Goal: Task Accomplishment & Management: Manage account settings

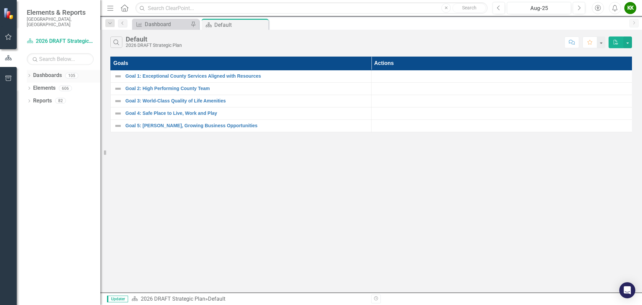
click at [29, 74] on icon "Dropdown" at bounding box center [29, 76] width 5 height 4
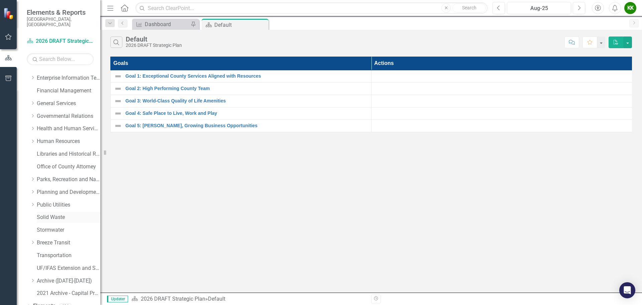
scroll to position [100, 0]
click at [32, 175] on icon "Dropdown" at bounding box center [32, 177] width 5 height 4
click at [69, 174] on link "Parks, Recreation and Natural Resources" at bounding box center [69, 178] width 64 height 8
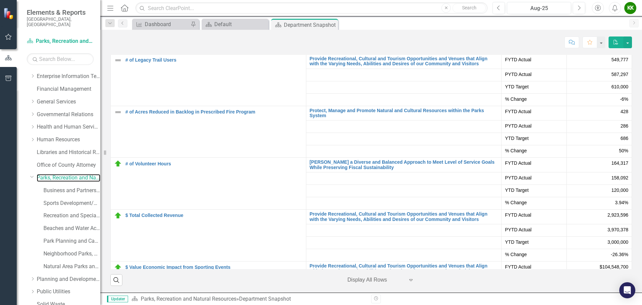
scroll to position [1772, 0]
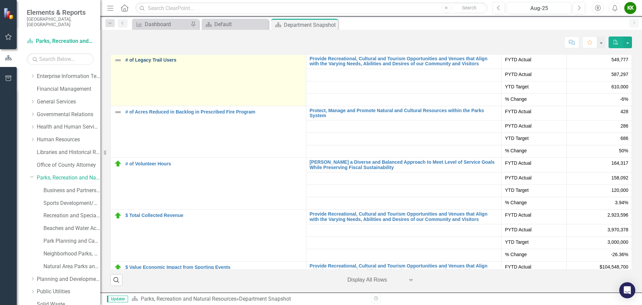
click at [136, 63] on link "# of Legacy Trail Users" at bounding box center [213, 60] width 177 height 5
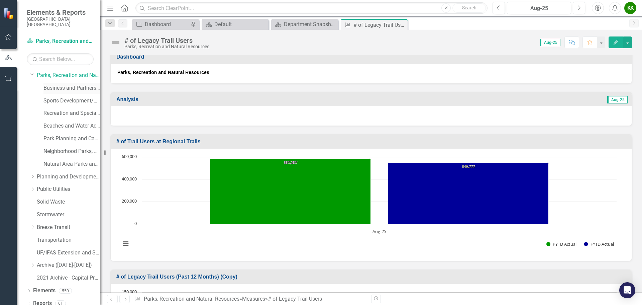
scroll to position [203, 0]
click at [30, 289] on icon at bounding box center [29, 290] width 2 height 3
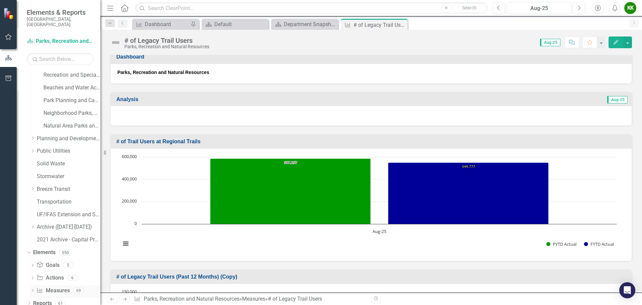
click at [30, 286] on div "Dropdown Goal Goals 5 Protect, Manage and Promote Natural and Cultural Resource…" at bounding box center [64, 278] width 74 height 38
click at [31, 289] on icon "Dropdown" at bounding box center [32, 291] width 5 height 4
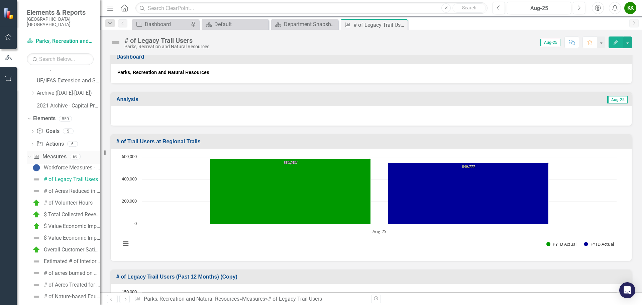
scroll to position [408, 0]
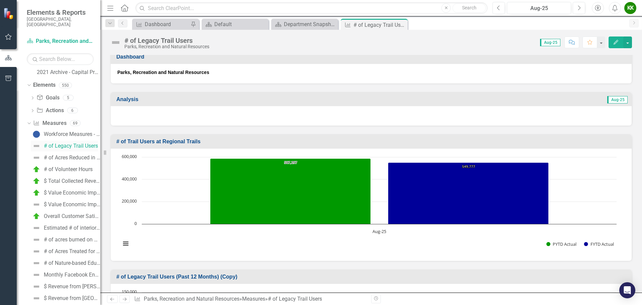
click at [71, 140] on link "# of Legacy Trail Users" at bounding box center [64, 145] width 67 height 11
click at [73, 143] on div "# of Legacy Trail Users" at bounding box center [71, 146] width 54 height 6
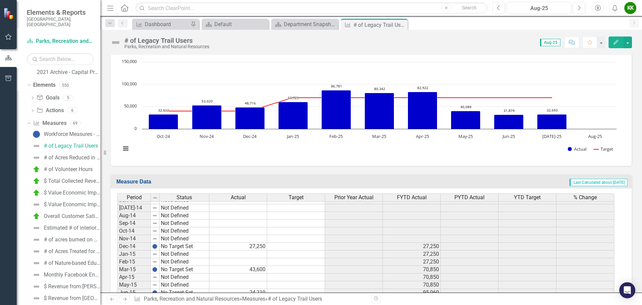
scroll to position [349, 0]
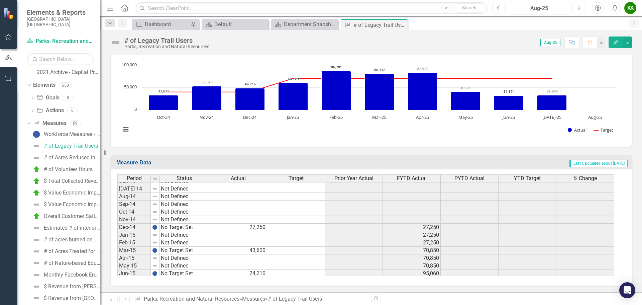
click at [614, 40] on icon "Edit" at bounding box center [616, 42] width 6 height 5
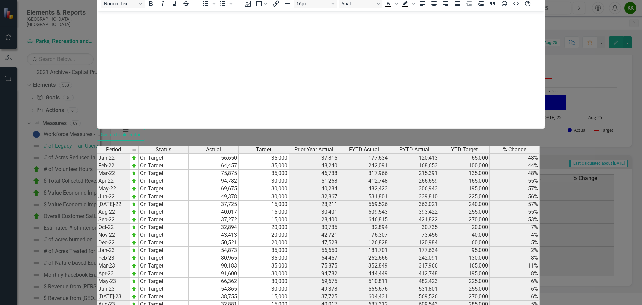
scroll to position [802, 0]
type textarea "29442"
type textarea "35000"
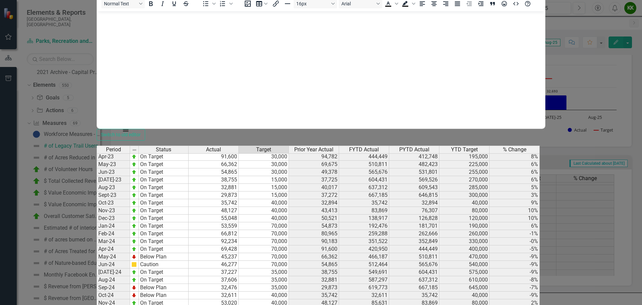
type textarea "35000"
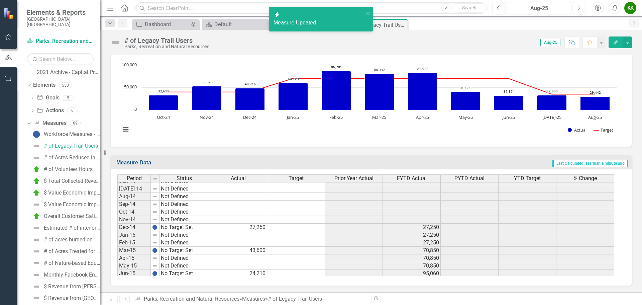
click at [615, 44] on button "Edit" at bounding box center [616, 42] width 15 height 12
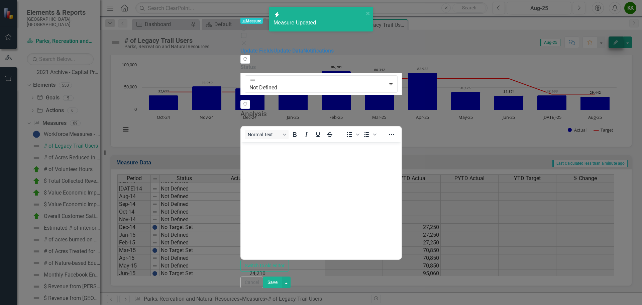
scroll to position [0, 0]
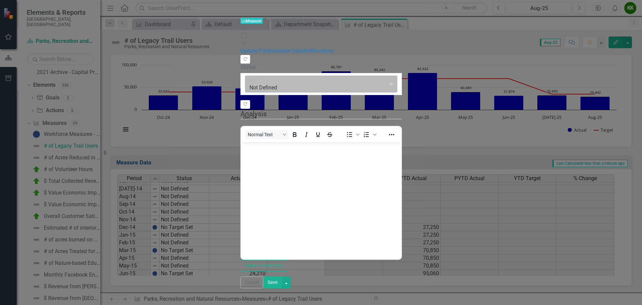
click at [249, 80] on div at bounding box center [315, 84] width 132 height 9
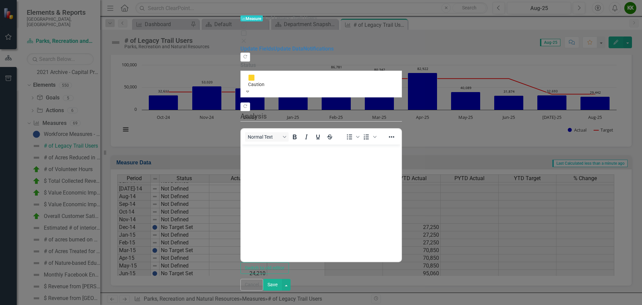
click at [248, 77] on div at bounding box center [321, 81] width 146 height 8
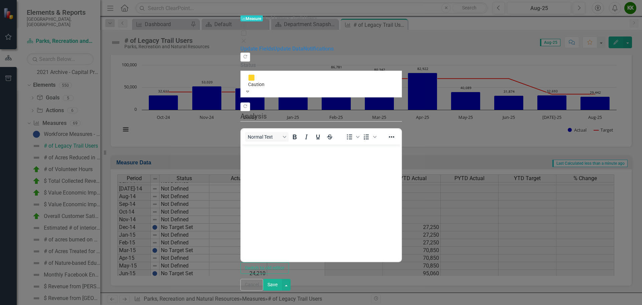
click at [248, 77] on div at bounding box center [321, 81] width 146 height 8
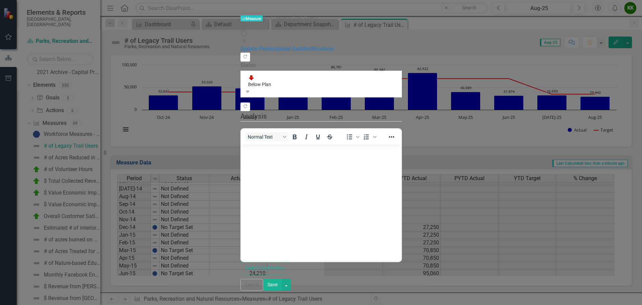
click at [375, 262] on div "Switch to old editor" at bounding box center [320, 268] width 161 height 12
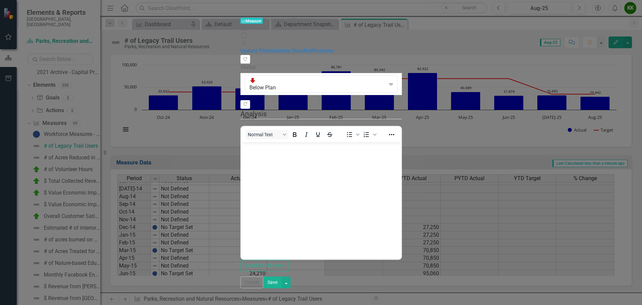
click at [282, 288] on button "Save" at bounding box center [272, 282] width 19 height 12
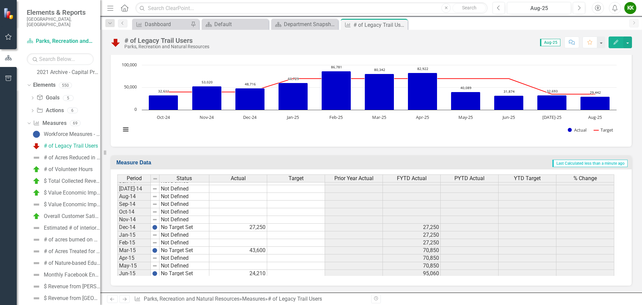
click at [615, 44] on icon "Edit" at bounding box center [616, 42] width 6 height 5
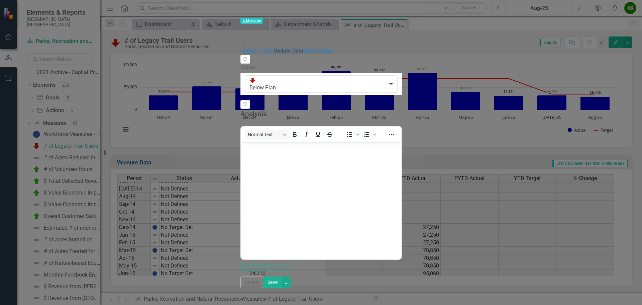
click at [273, 47] on link "Update Data" at bounding box center [288, 50] width 30 height 6
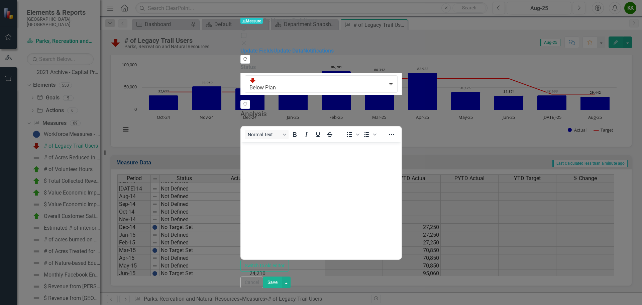
click at [248, 57] on icon "Copy Forward" at bounding box center [245, 59] width 5 height 4
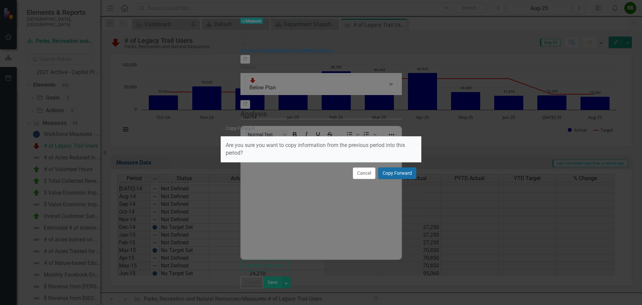
click at [392, 173] on button "Copy Forward" at bounding box center [397, 173] width 38 height 12
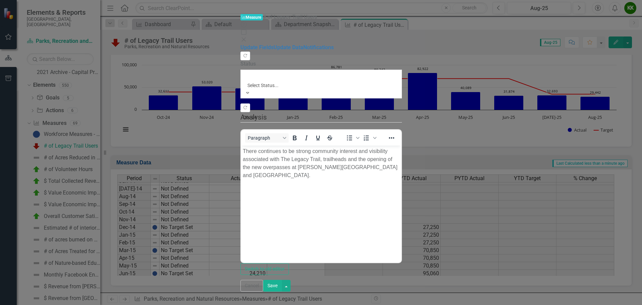
click at [248, 73] on div at bounding box center [321, 77] width 146 height 8
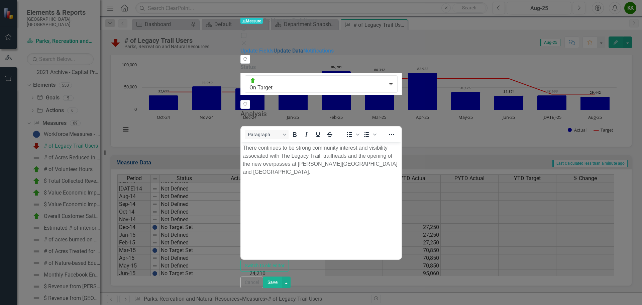
click at [273, 47] on link "Update Data" at bounding box center [288, 50] width 30 height 6
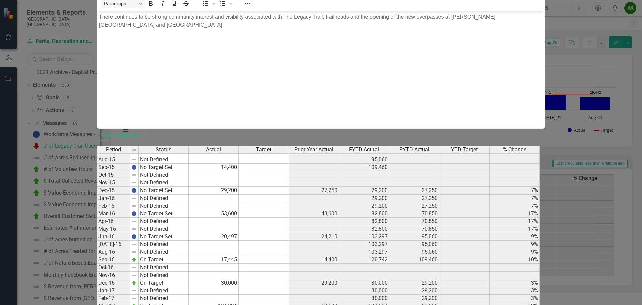
scroll to position [334, 0]
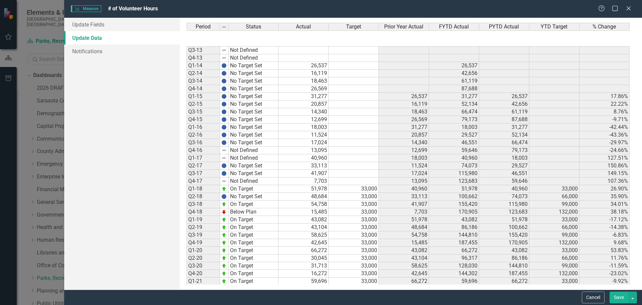
scroll to position [155, 0]
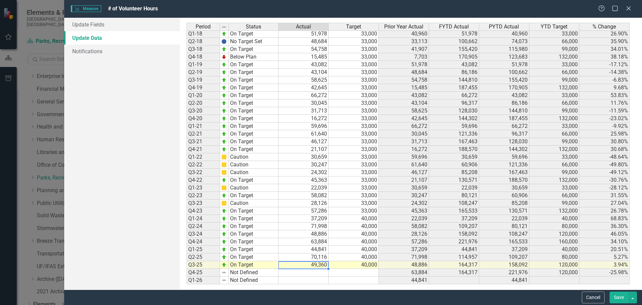
click at [308, 265] on td "49,360" at bounding box center [304, 265] width 50 height 8
type textarea "49948.54"
click at [615, 298] on button "Save" at bounding box center [619, 297] width 19 height 12
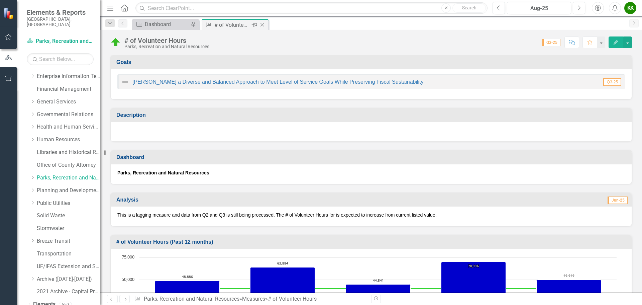
click at [263, 25] on icon "Close" at bounding box center [262, 24] width 7 height 5
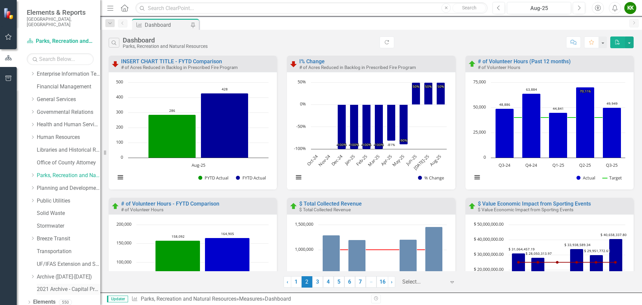
scroll to position [114, 0]
click at [30, 301] on icon at bounding box center [29, 302] width 2 height 3
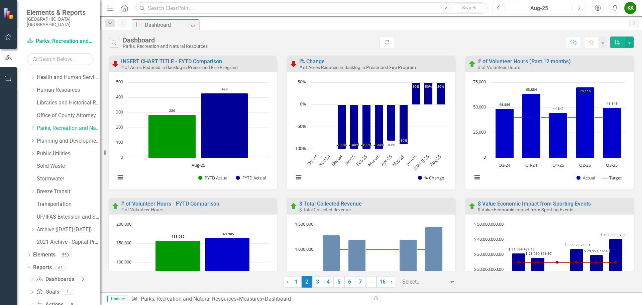
scroll to position [215, 0]
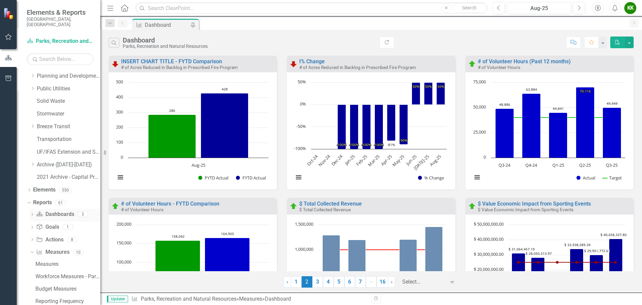
click at [57, 210] on link "Dashboard Dashboards" at bounding box center [55, 214] width 38 height 8
click at [33, 213] on icon "Dropdown" at bounding box center [32, 215] width 5 height 4
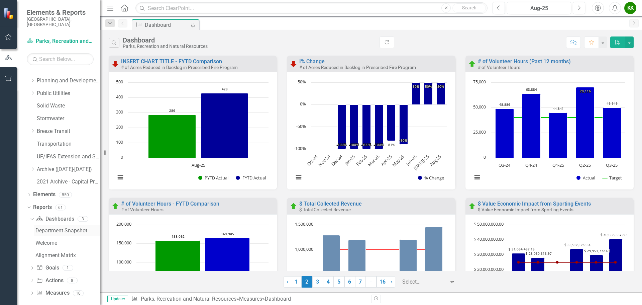
click at [62, 227] on div "Department Snapshot" at bounding box center [67, 230] width 65 height 6
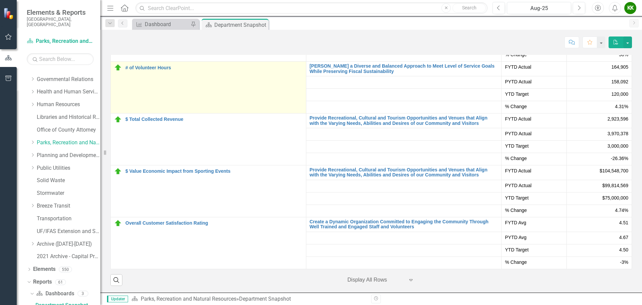
scroll to position [1805, 0]
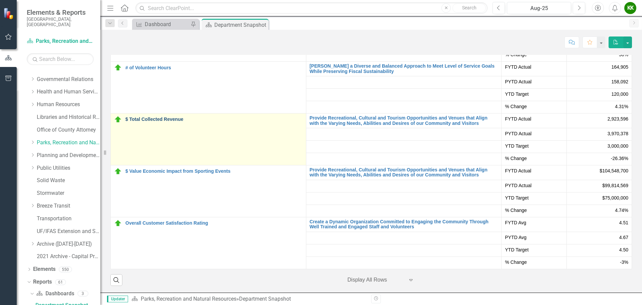
click at [157, 122] on link "$ Total Collected Revenue" at bounding box center [213, 119] width 177 height 5
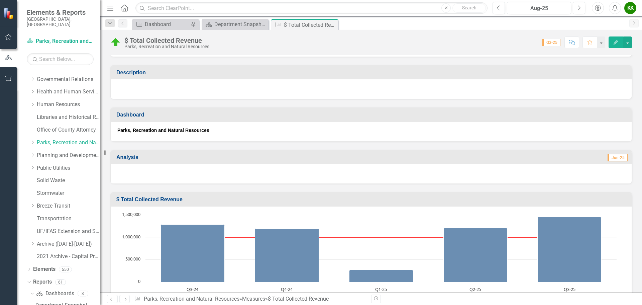
scroll to position [134, 0]
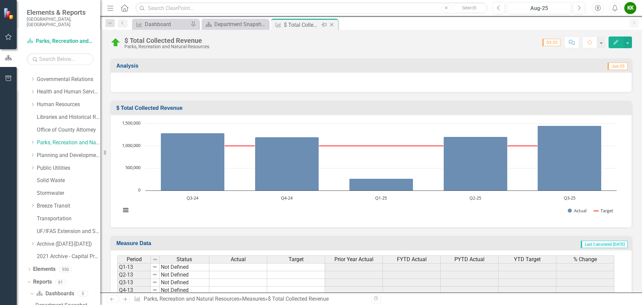
click at [330, 22] on icon "Close" at bounding box center [331, 24] width 7 height 5
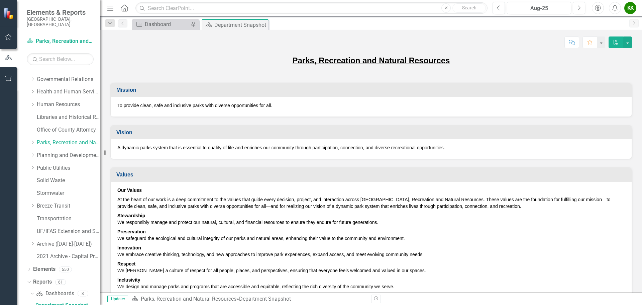
click at [615, 42] on icon "PDF" at bounding box center [616, 42] width 6 height 5
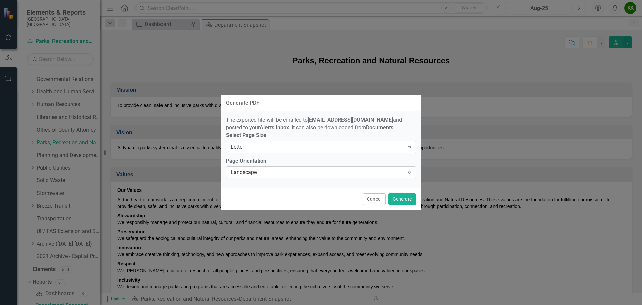
click at [407, 174] on icon "Expand" at bounding box center [409, 172] width 7 height 5
click at [402, 202] on button "Generate" at bounding box center [402, 199] width 28 height 12
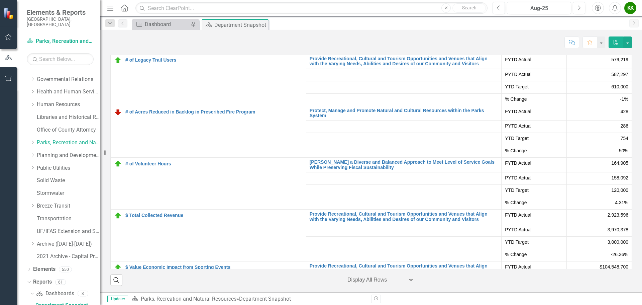
scroll to position [96, 0]
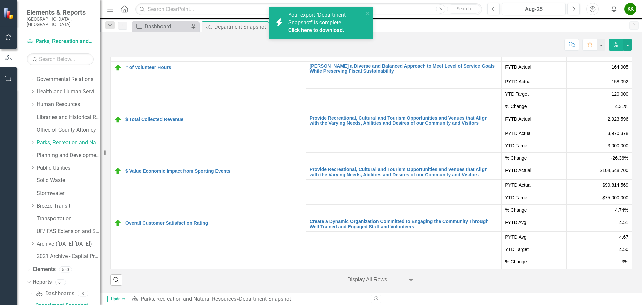
click at [320, 33] on link "Click here to download." at bounding box center [316, 30] width 56 height 6
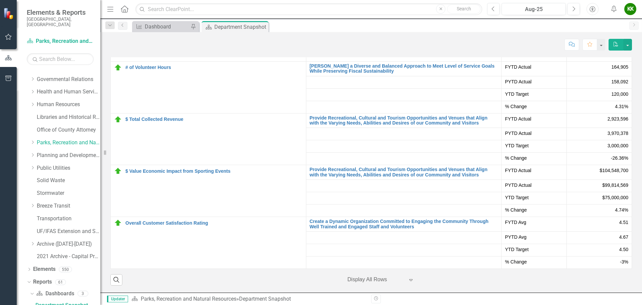
click at [616, 5] on icon "Alerts" at bounding box center [613, 8] width 7 height 7
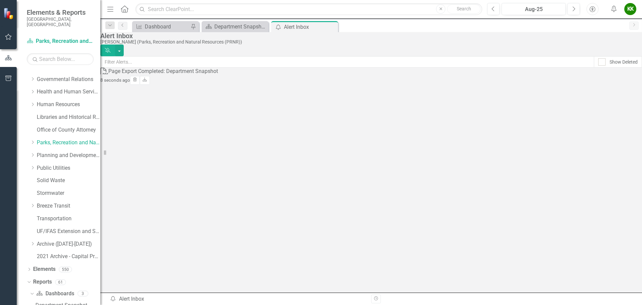
click at [180, 75] on div "Page Export Completed: Department Snapshot" at bounding box center [163, 72] width 110 height 8
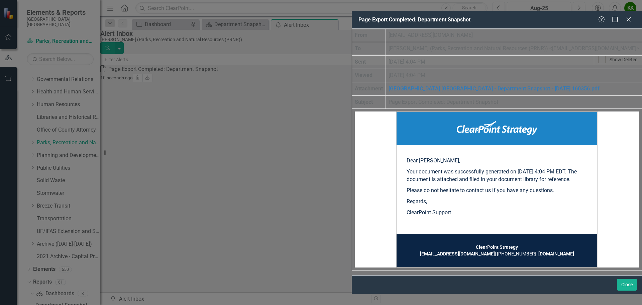
scroll to position [1, 0]
click at [389, 85] on link "Sarasota County FL - Department Snapshot - 2025-09-09 160356.pdf" at bounding box center [494, 88] width 211 height 6
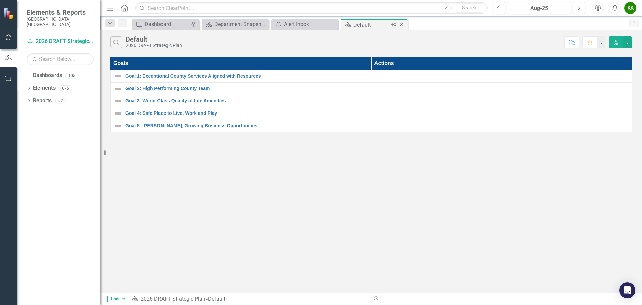
click at [401, 25] on icon "Close" at bounding box center [401, 24] width 7 height 5
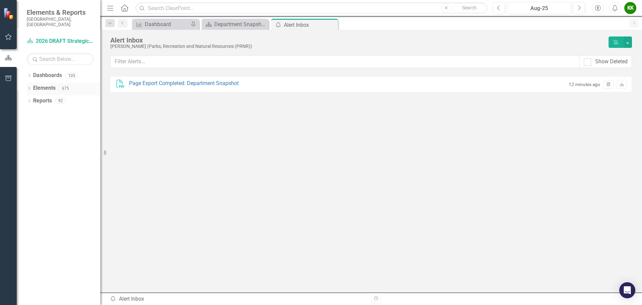
click at [29, 87] on icon "Dropdown" at bounding box center [29, 89] width 5 height 4
click at [29, 86] on icon "Dropdown" at bounding box center [28, 88] width 4 height 5
click at [28, 100] on icon "Dropdown" at bounding box center [29, 102] width 5 height 4
click at [31, 70] on div "Dropdown Dashboards 105" at bounding box center [64, 76] width 74 height 13
click at [30, 87] on icon "Dropdown" at bounding box center [29, 89] width 5 height 4
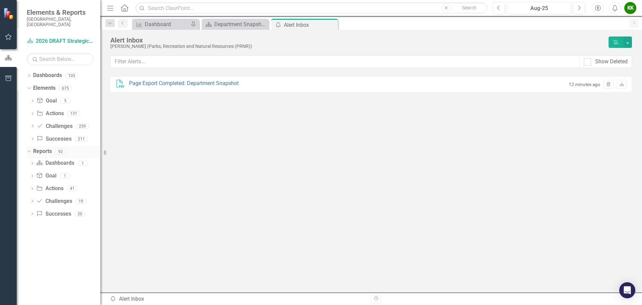
click at [28, 149] on icon "Dropdown" at bounding box center [28, 151] width 4 height 5
click at [8, 33] on button "button" at bounding box center [8, 37] width 15 height 14
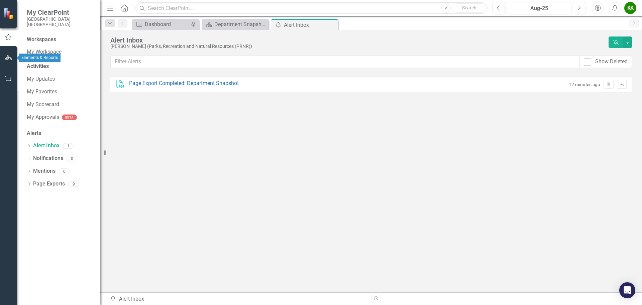
click at [11, 58] on icon "button" at bounding box center [8, 57] width 7 height 5
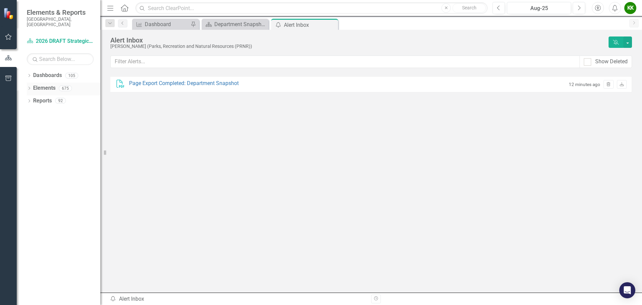
click at [28, 83] on div "Dropdown Elements 675" at bounding box center [64, 89] width 74 height 13
click at [28, 87] on icon "Dropdown" at bounding box center [29, 89] width 5 height 4
click at [32, 111] on div "Dropdown" at bounding box center [32, 114] width 5 height 6
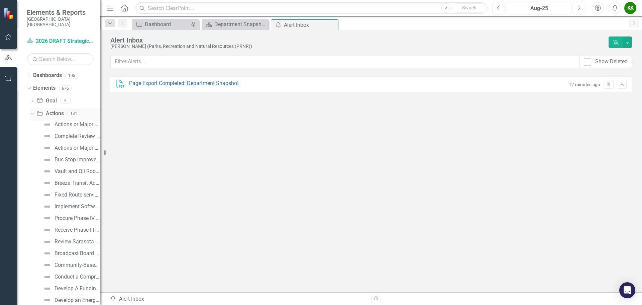
click at [32, 111] on div "Dropdown Action Actions 131" at bounding box center [65, 114] width 70 height 13
click at [34, 108] on div "Dropdown Action Actions 131" at bounding box center [65, 114] width 70 height 13
click at [34, 111] on div "Dropdown" at bounding box center [31, 113] width 6 height 5
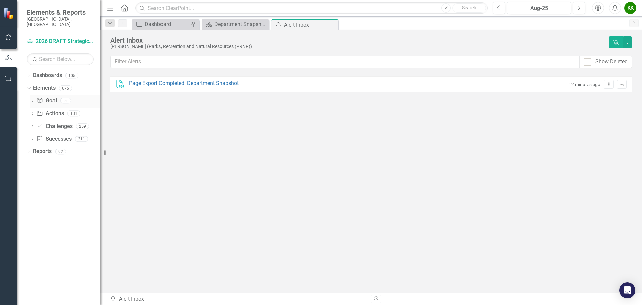
click at [32, 100] on icon "Dropdown" at bounding box center [32, 102] width 5 height 4
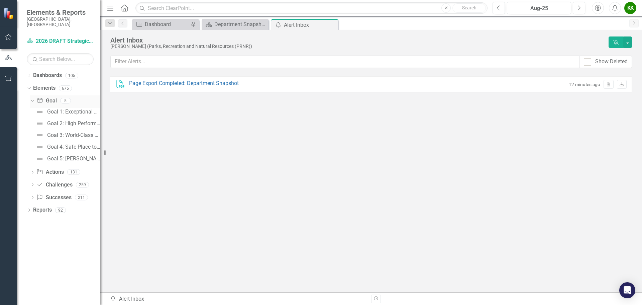
click at [32, 98] on icon "Dropdown" at bounding box center [32, 100] width 4 height 5
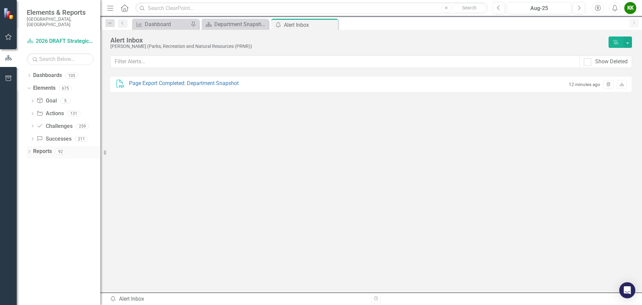
click at [31, 150] on icon "Dropdown" at bounding box center [29, 152] width 5 height 4
click at [35, 183] on div "Dropdown Action Actions 41" at bounding box center [65, 189] width 71 height 13
click at [32, 187] on icon "Dropdown" at bounding box center [32, 189] width 5 height 4
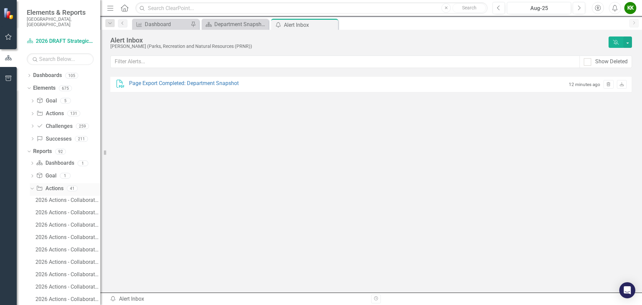
click at [32, 186] on icon "Dropdown" at bounding box center [31, 188] width 4 height 5
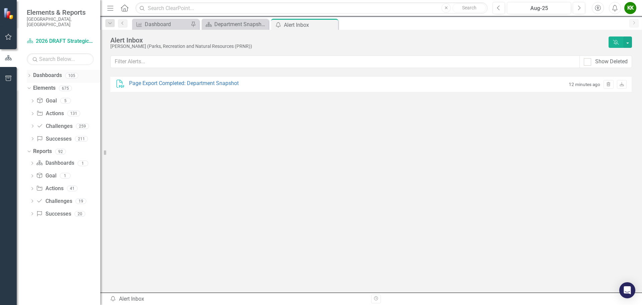
click at [32, 73] on div "Dropdown Dashboards 105" at bounding box center [64, 76] width 74 height 13
click at [31, 74] on icon "Dropdown" at bounding box center [29, 76] width 5 height 4
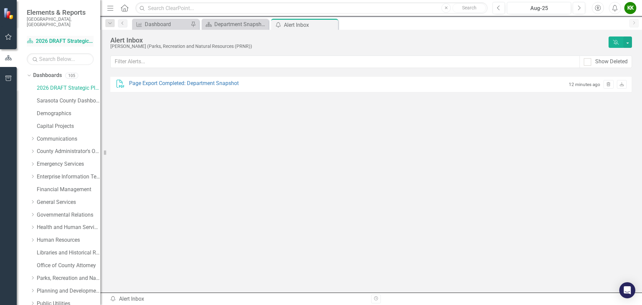
click at [55, 37] on link "Dashboard 2026 DRAFT Strategic Plan" at bounding box center [60, 41] width 67 height 8
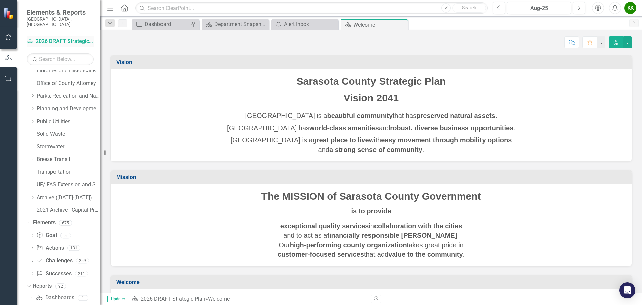
scroll to position [186, 0]
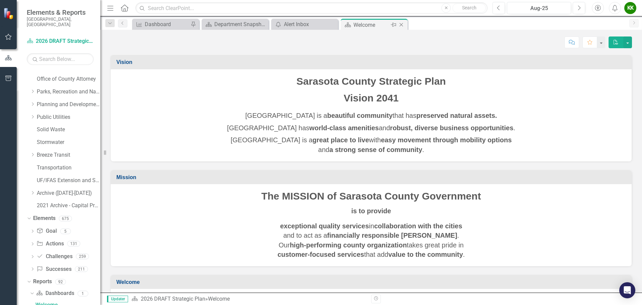
click at [400, 24] on icon "Close" at bounding box center [401, 24] width 7 height 5
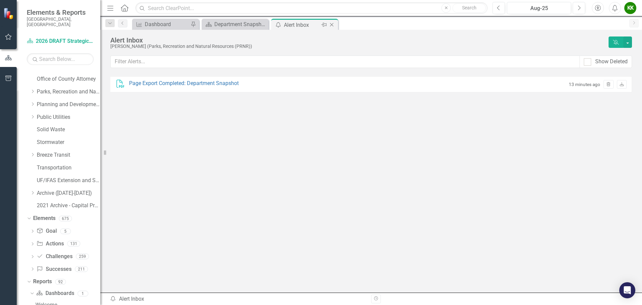
click at [328, 21] on div "Close" at bounding box center [332, 25] width 8 height 8
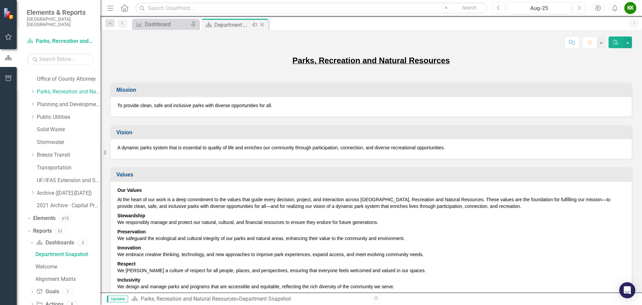
click at [224, 26] on div "Department Snapshot" at bounding box center [232, 25] width 36 height 8
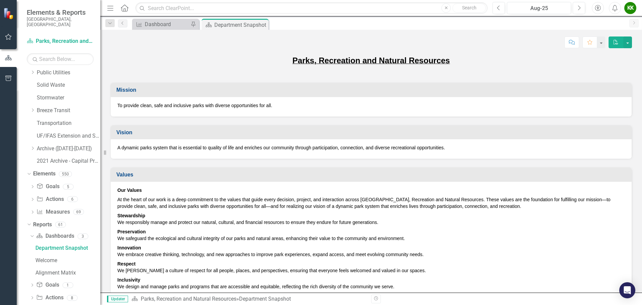
scroll to position [240, 0]
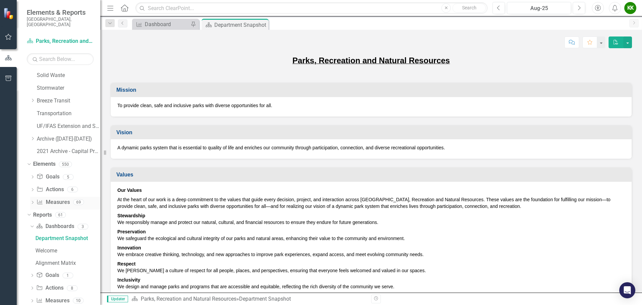
click at [30, 201] on icon "Dropdown" at bounding box center [32, 203] width 5 height 4
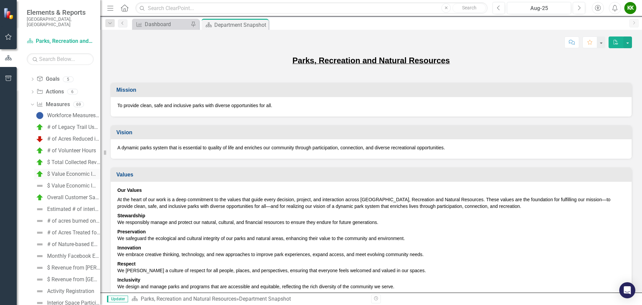
scroll to position [374, 0]
click at [75, 170] on div "Estimated # of interior and exterior participants reported on reservation permi…" at bounding box center [73, 173] width 53 height 6
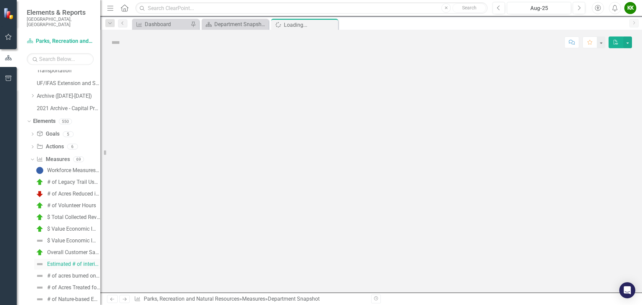
scroll to position [242, 0]
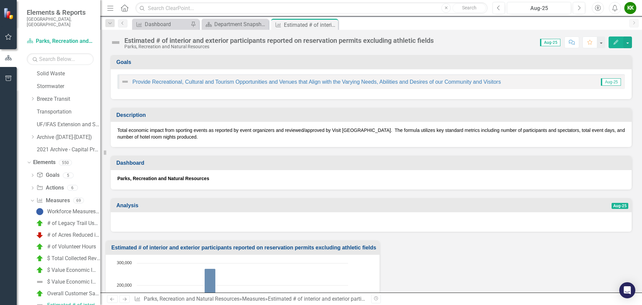
click at [615, 40] on icon "Edit" at bounding box center [616, 42] width 6 height 5
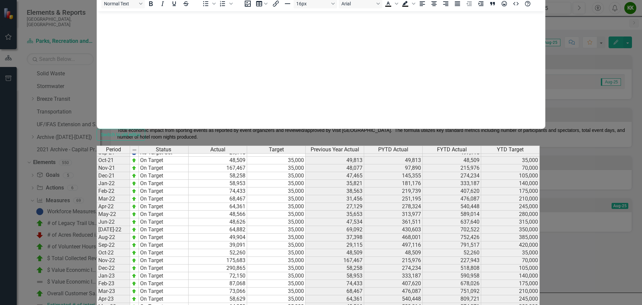
scroll to position [878, 0]
type textarea "33367"
type textarea "55000"
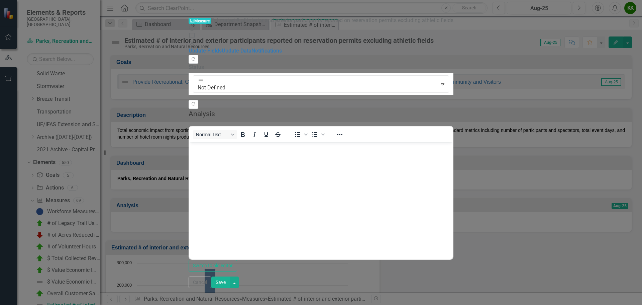
click at [210, 55] on div "Copy Forward Status Not Defined Expand Copy Forward Analysis Normal Text To ope…" at bounding box center [321, 163] width 265 height 216
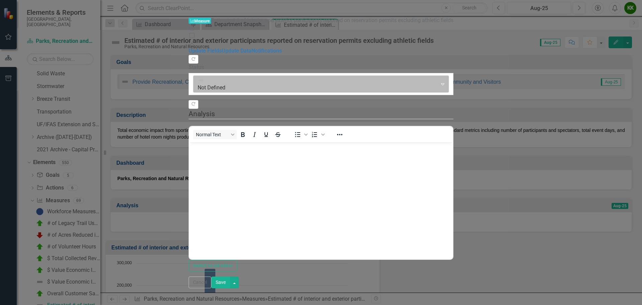
click at [213, 80] on div at bounding box center [316, 84] width 236 height 9
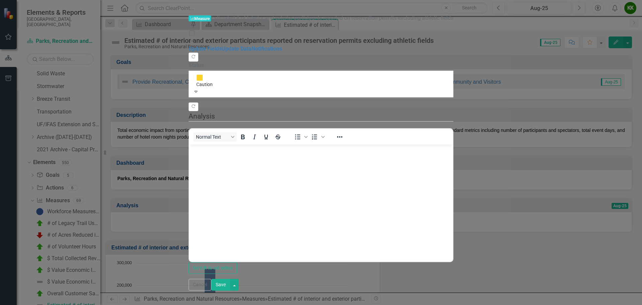
click at [230, 290] on button "Save" at bounding box center [220, 285] width 19 height 12
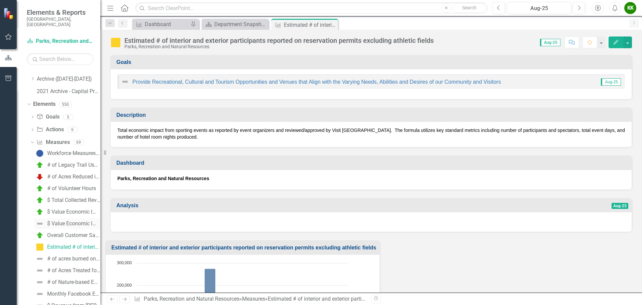
scroll to position [309, 0]
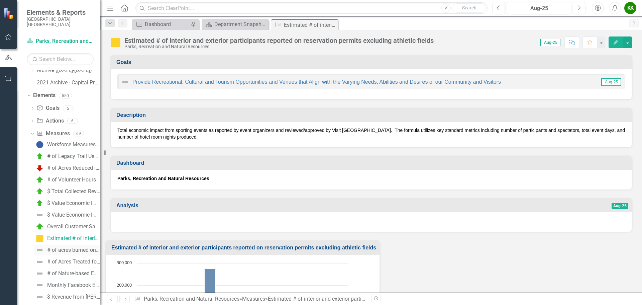
click at [69, 247] on div "# of acres burned on natural areas" at bounding box center [73, 250] width 53 height 6
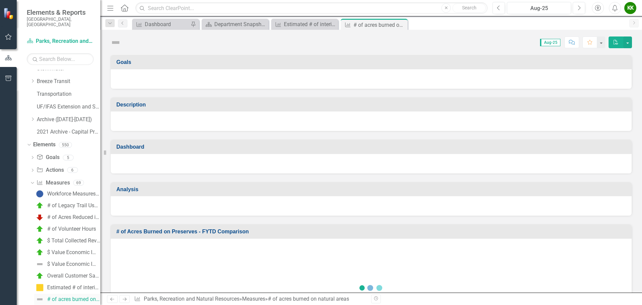
scroll to position [254, 0]
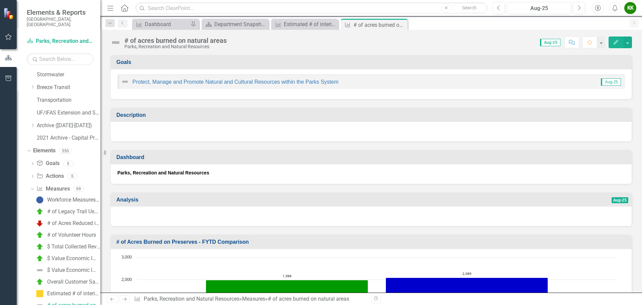
click at [617, 44] on icon "Edit" at bounding box center [616, 42] width 6 height 5
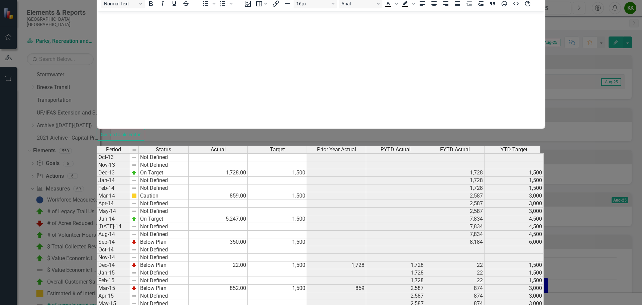
scroll to position [0, 0]
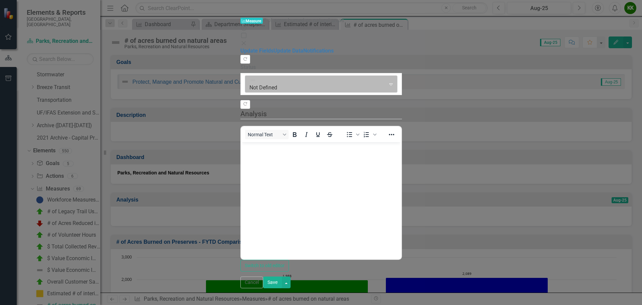
click at [249, 80] on div at bounding box center [315, 84] width 132 height 9
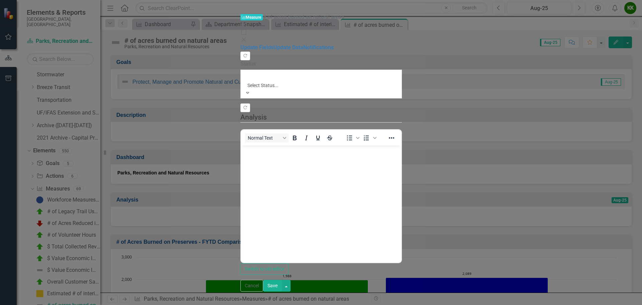
click at [248, 73] on div at bounding box center [321, 77] width 146 height 8
drag, startPoint x: 223, startPoint y: 85, endPoint x: 12, endPoint y: 2, distance: 226.5
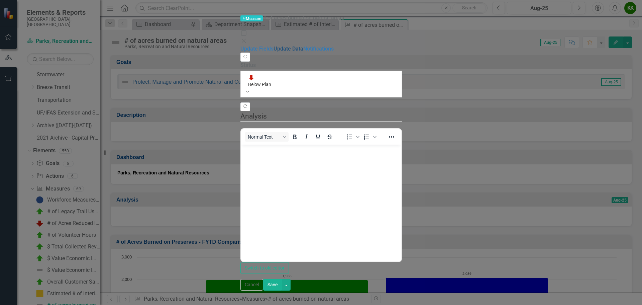
click at [273, 45] on link "Update Data" at bounding box center [288, 48] width 30 height 6
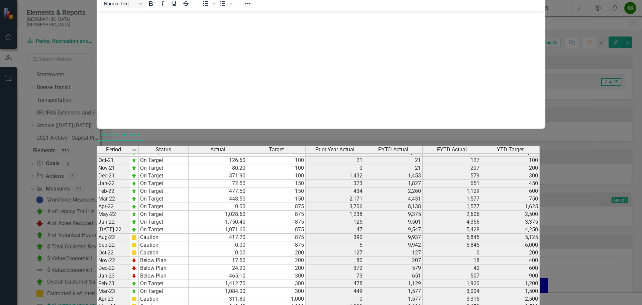
scroll to position [878, 0]
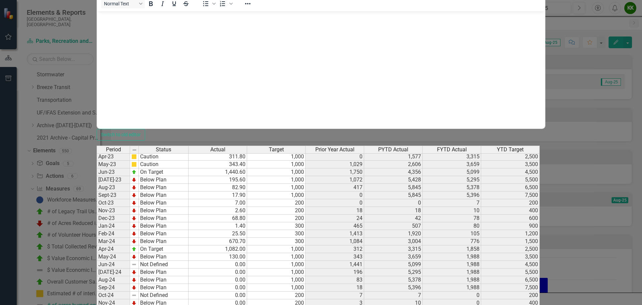
click at [316, 248] on tbody "Feb-22 On Target 477.50 150 434 2,260 1,129 600 Mar-22 On Target 448.50 150 2,1…" at bounding box center [318, 226] width 443 height 362
type textarea "100"
type textarea "1000"
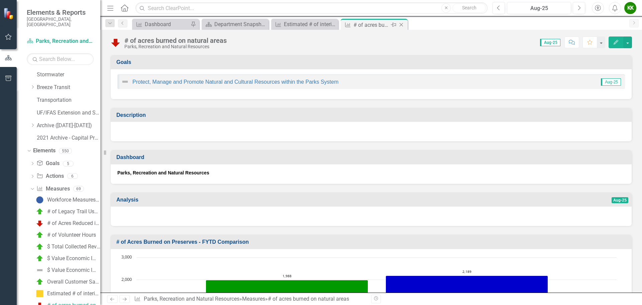
click at [401, 27] on icon "Close" at bounding box center [401, 24] width 7 height 5
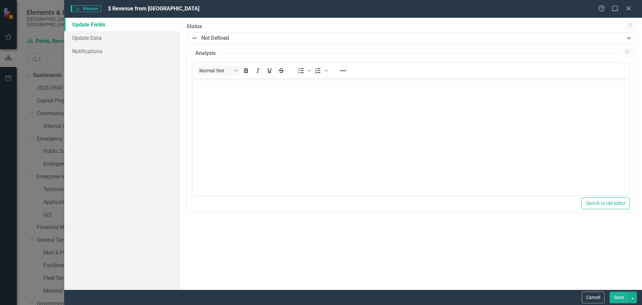
scroll to position [959, 0]
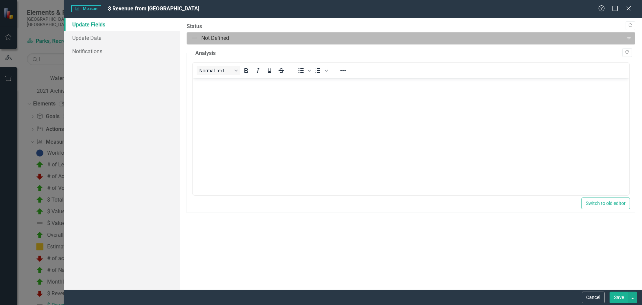
click at [613, 35] on div at bounding box center [405, 38] width 428 height 9
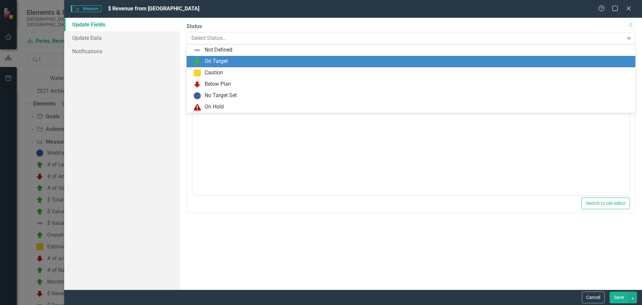
click at [225, 57] on div "On Target" at bounding box center [411, 61] width 449 height 11
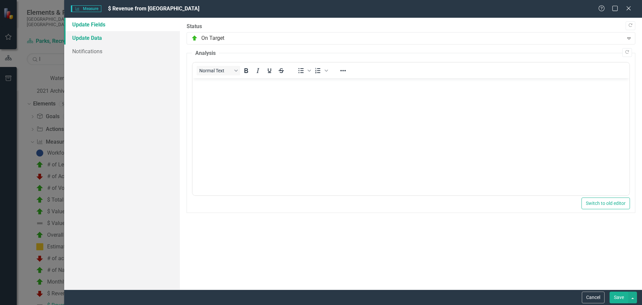
click at [109, 38] on link "Update Data" at bounding box center [122, 37] width 116 height 13
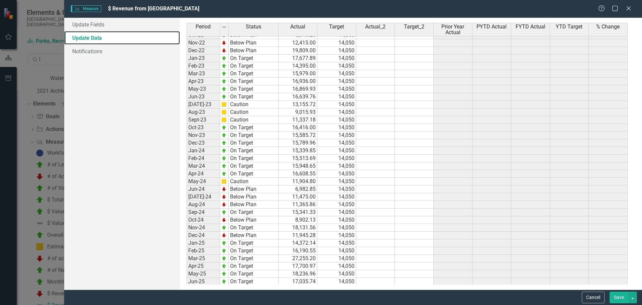
scroll to position [883, 0]
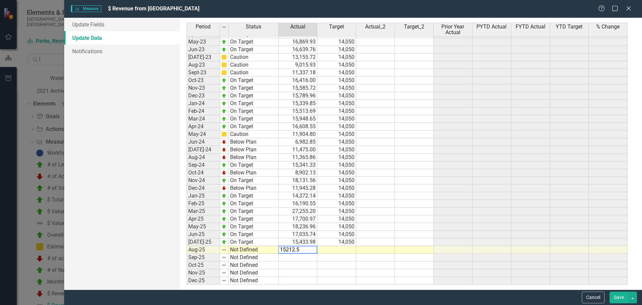
type textarea "15212.59"
type textarea "14050"
click at [619, 297] on button "Save" at bounding box center [619, 297] width 19 height 12
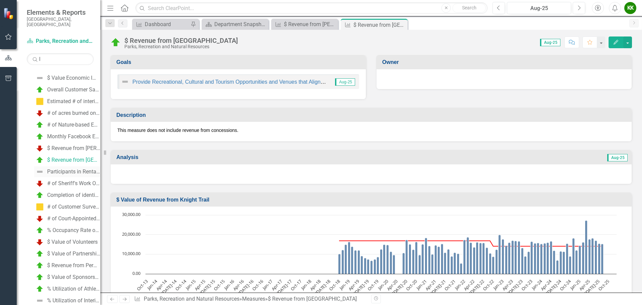
scroll to position [1092, 0]
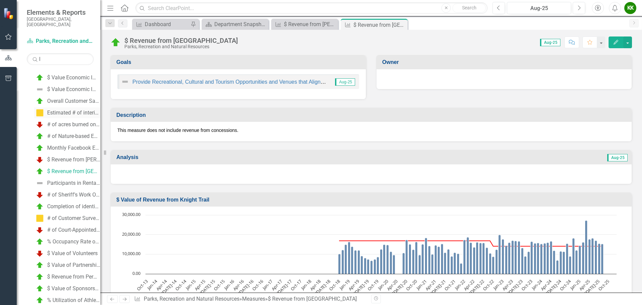
click at [69, 110] on div "Estimated # of interior and exterior participants reported on reservation permi…" at bounding box center [73, 113] width 53 height 6
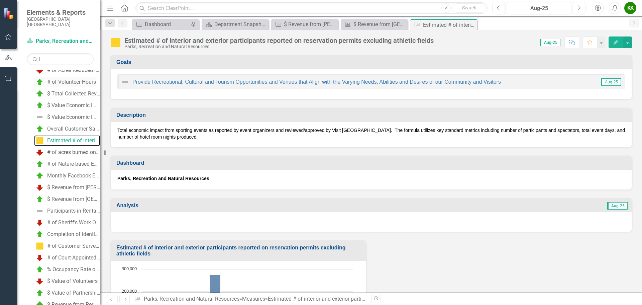
scroll to position [1101, 0]
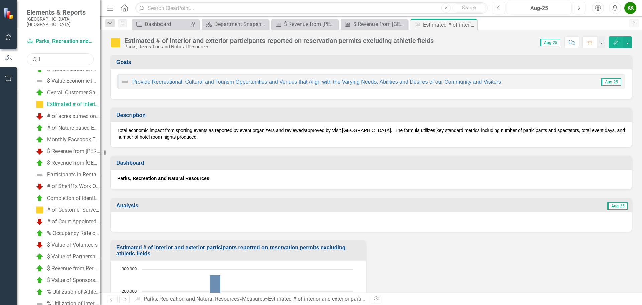
click at [62, 54] on input "l" at bounding box center [60, 59] width 67 height 12
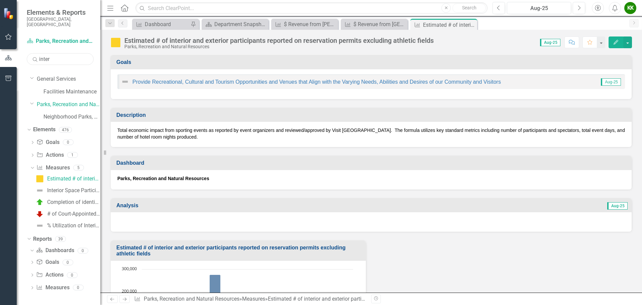
scroll to position [0, 0]
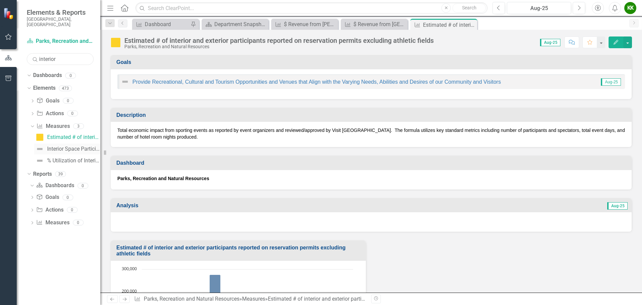
type input "interior"
click at [75, 146] on div "Interior Space Participants" at bounding box center [73, 149] width 53 height 6
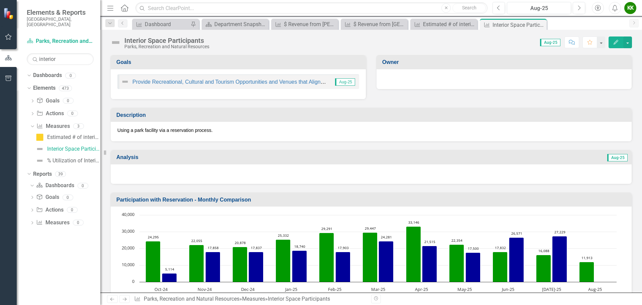
click at [613, 40] on icon "Edit" at bounding box center [616, 42] width 6 height 5
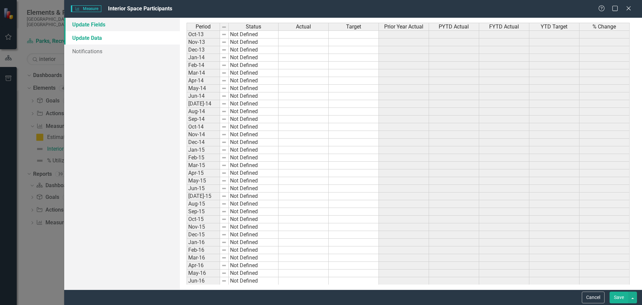
click at [108, 24] on link "Update Fields" at bounding box center [122, 24] width 116 height 13
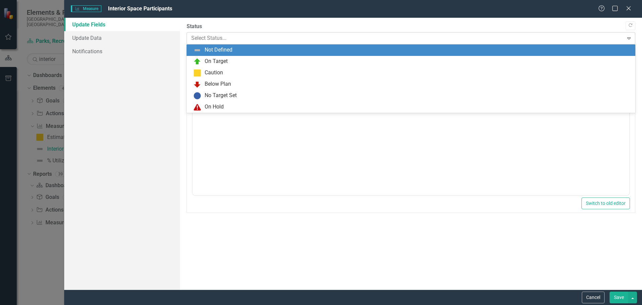
click at [235, 35] on div at bounding box center [405, 38] width 428 height 9
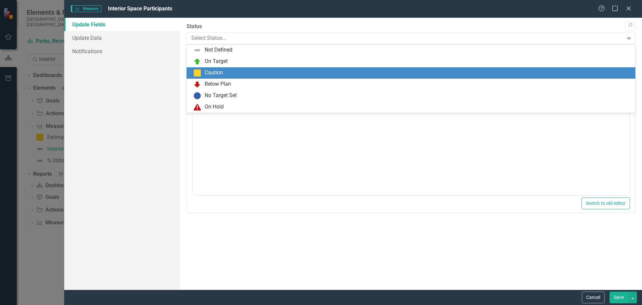
click at [229, 69] on div "Caution" at bounding box center [412, 73] width 438 height 8
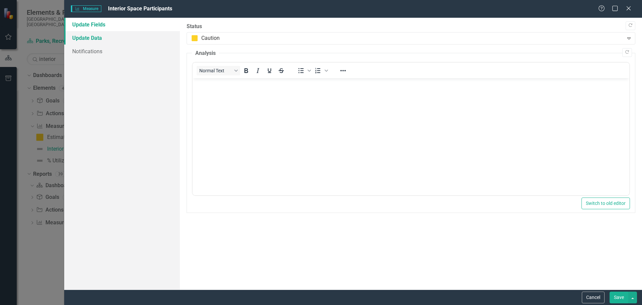
click at [126, 40] on link "Update Data" at bounding box center [122, 37] width 116 height 13
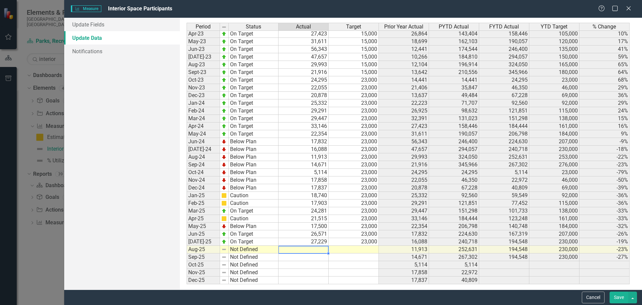
click at [319, 248] on tbody "Apr-22 On Target 26,864 15,000 8,991 66,391 143,404 105,000 116% May-22 On Targ…" at bounding box center [408, 110] width 443 height 346
type textarea "17493"
type textarea "23000"
click at [616, 296] on button "Save" at bounding box center [619, 297] width 19 height 12
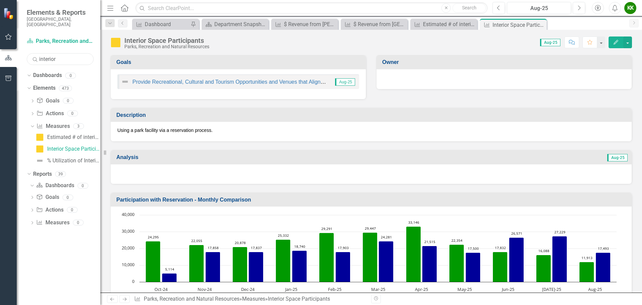
click at [74, 55] on input "interior" at bounding box center [60, 59] width 67 height 12
click at [84, 134] on div "% Occupancy Rate of Turtle Beach Campground Sites" at bounding box center [73, 137] width 53 height 6
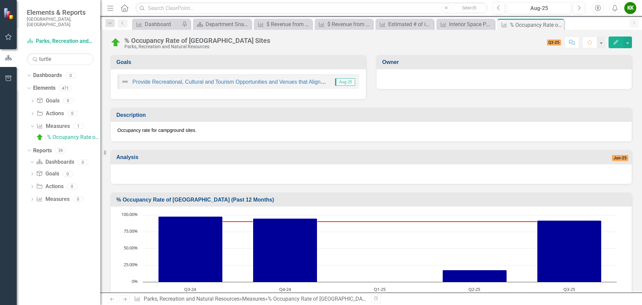
click at [613, 42] on icon "Edit" at bounding box center [616, 42] width 6 height 5
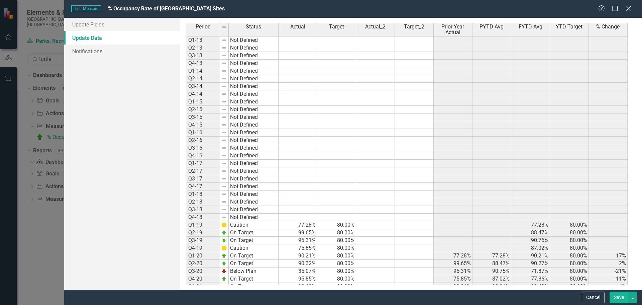
click at [629, 11] on icon "Close" at bounding box center [628, 8] width 8 height 6
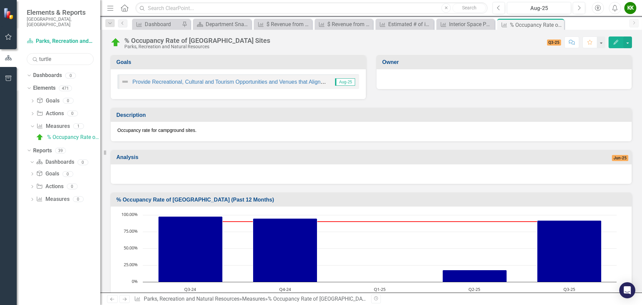
click at [61, 57] on input "turtle" at bounding box center [60, 59] width 67 height 12
type input "campground"
click at [68, 134] on div "Participants in Rentals at Campground" at bounding box center [73, 137] width 53 height 6
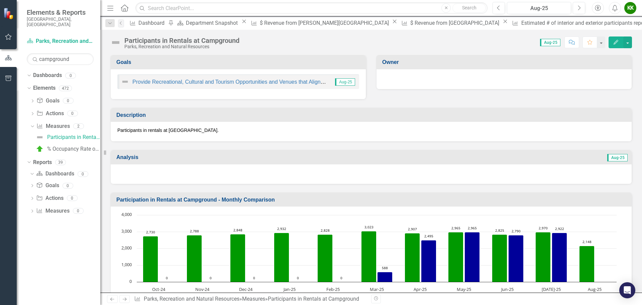
click at [619, 39] on button "Edit" at bounding box center [616, 42] width 15 height 12
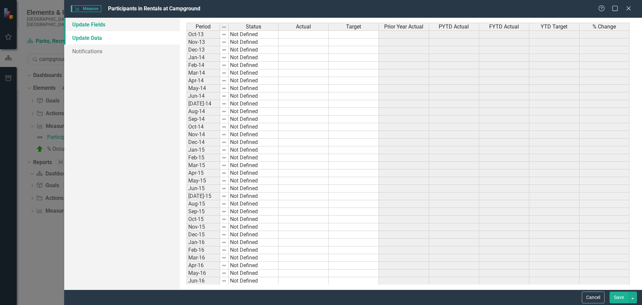
click at [119, 27] on link "Update Fields" at bounding box center [122, 24] width 116 height 13
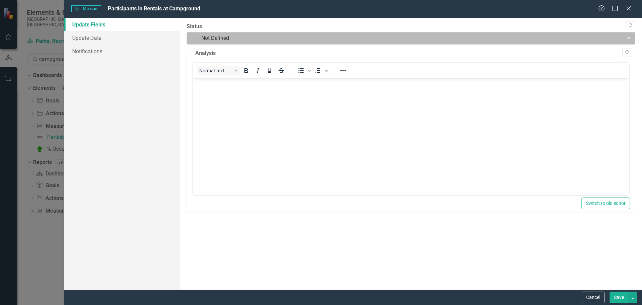
click at [215, 41] on div at bounding box center [405, 38] width 428 height 9
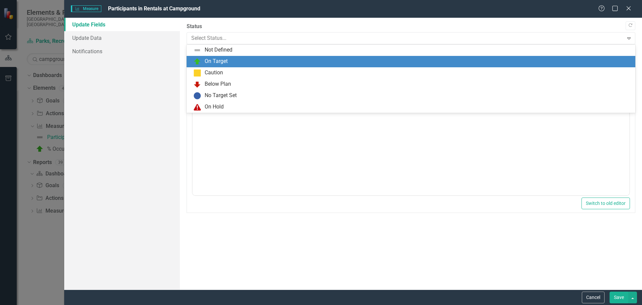
click at [220, 64] on div "On Target" at bounding box center [216, 62] width 23 height 8
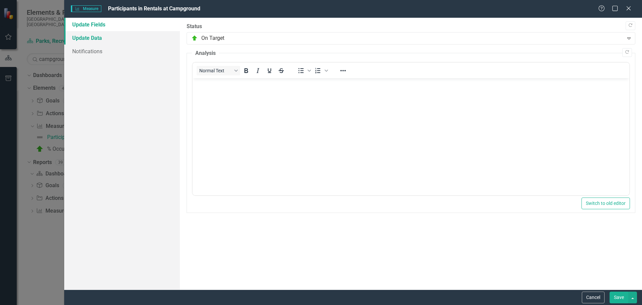
click at [150, 39] on link "Update Data" at bounding box center [122, 37] width 116 height 13
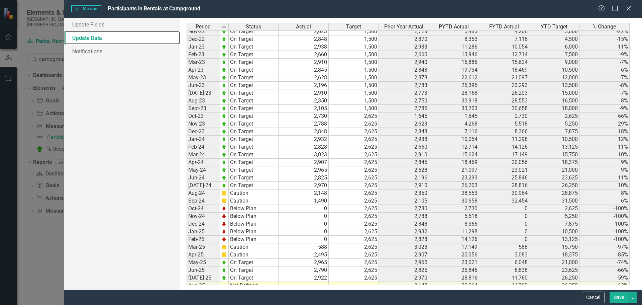
scroll to position [878, 0]
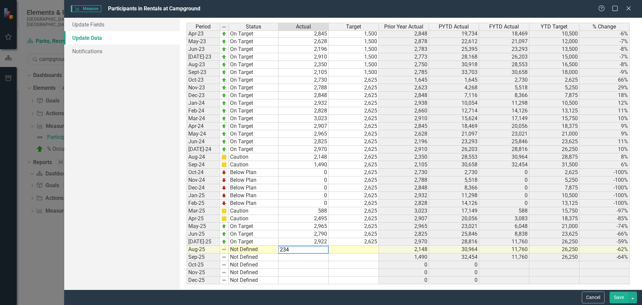
type textarea "2348"
type textarea "2625"
click at [619, 300] on button "Save" at bounding box center [619, 297] width 19 height 12
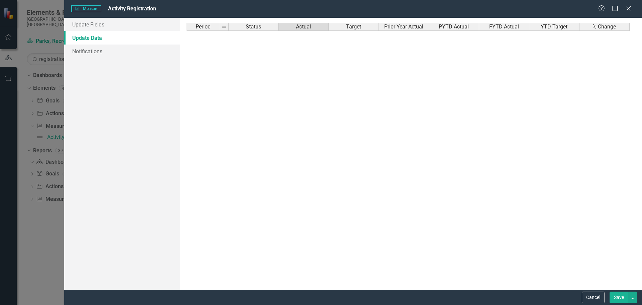
scroll to position [878, 0]
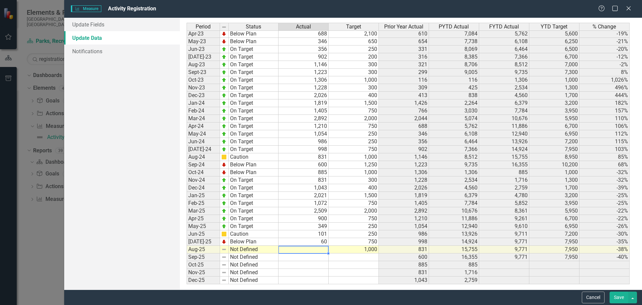
click at [614, 296] on button "Save" at bounding box center [619, 297] width 19 height 12
